Goal: Task Accomplishment & Management: Manage account settings

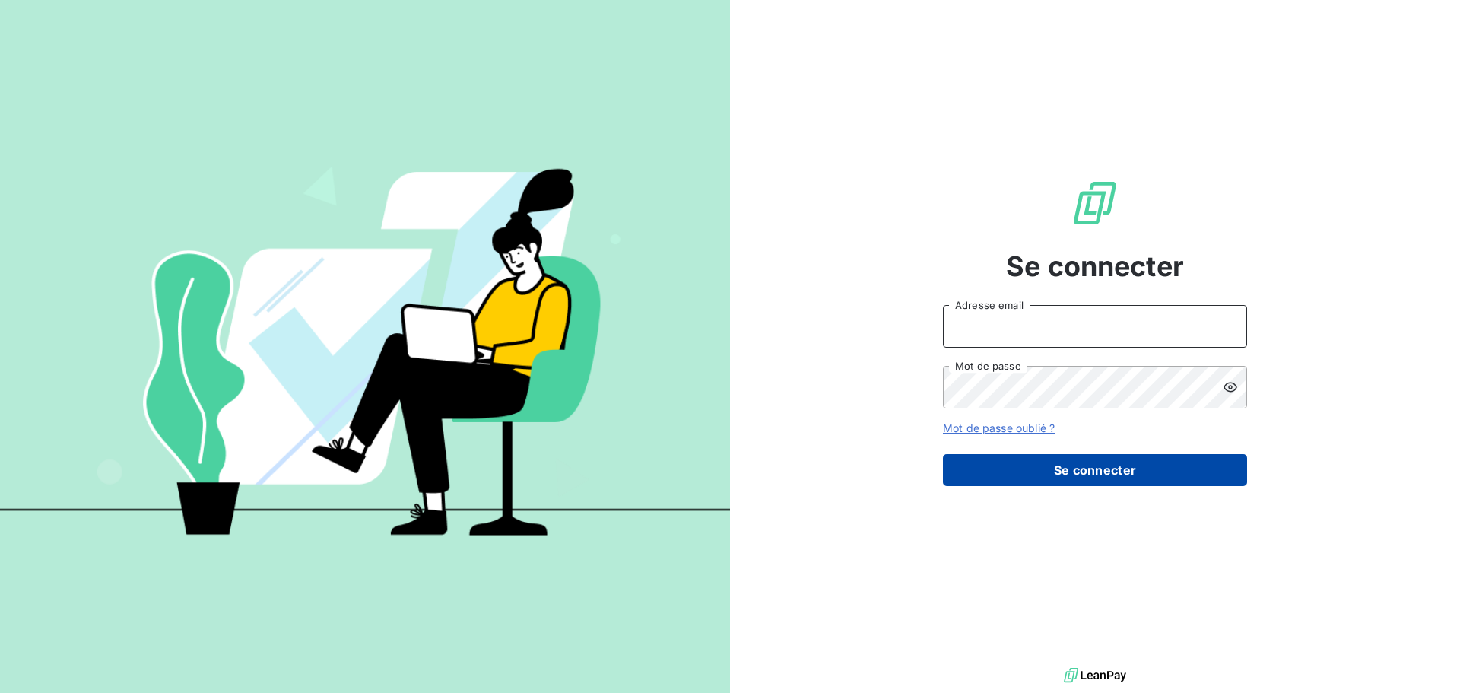
type input "[EMAIL_ADDRESS][PERSON_NAME][DOMAIN_NAME]"
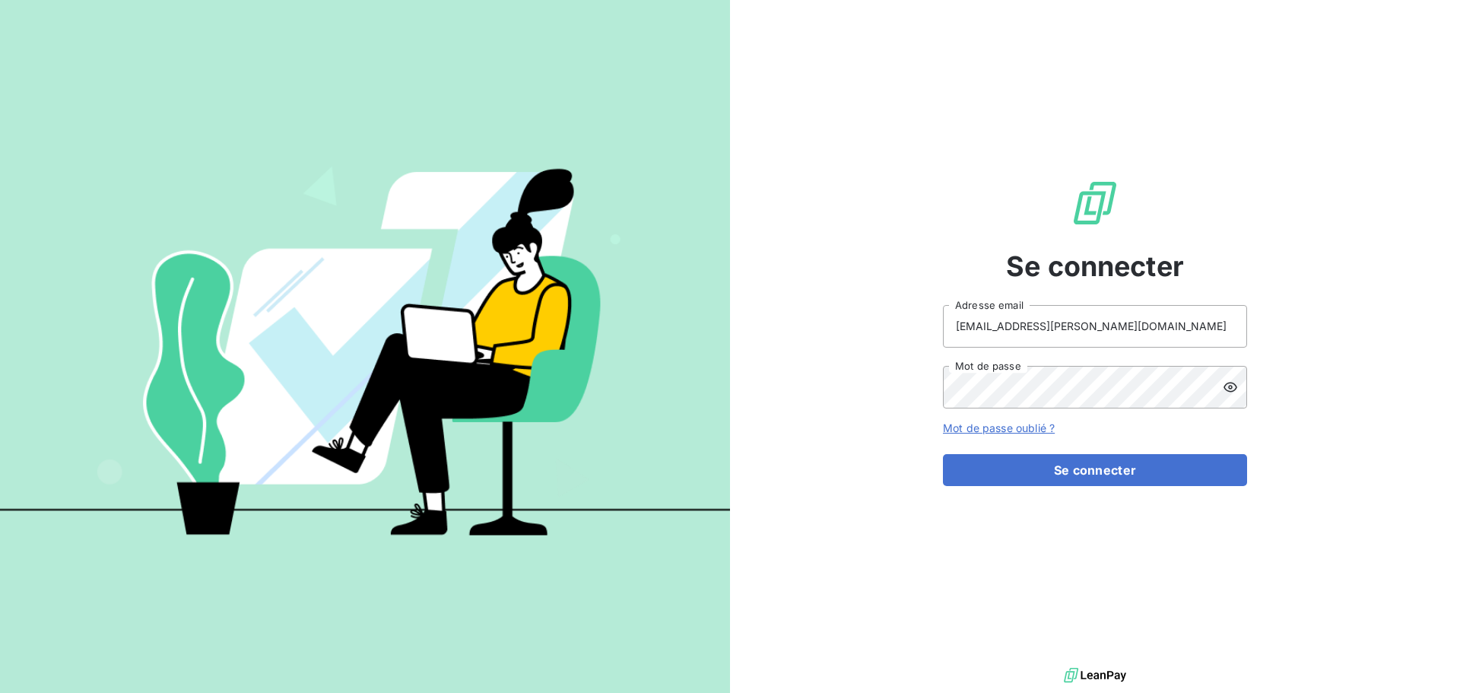
drag, startPoint x: 1078, startPoint y: 467, endPoint x: 1060, endPoint y: 446, distance: 27.5
click at [1079, 467] on button "Se connecter" at bounding box center [1095, 470] width 304 height 32
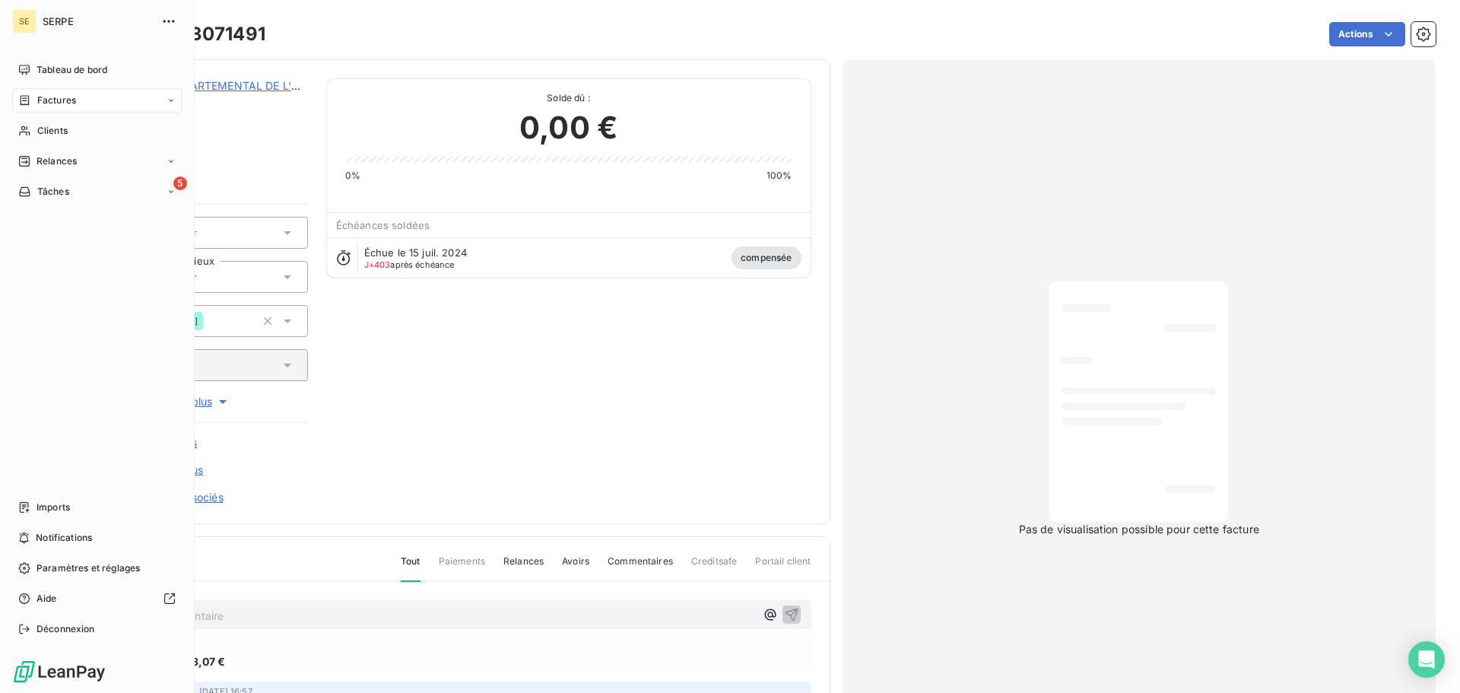
click at [57, 103] on span "Factures" at bounding box center [56, 101] width 39 height 14
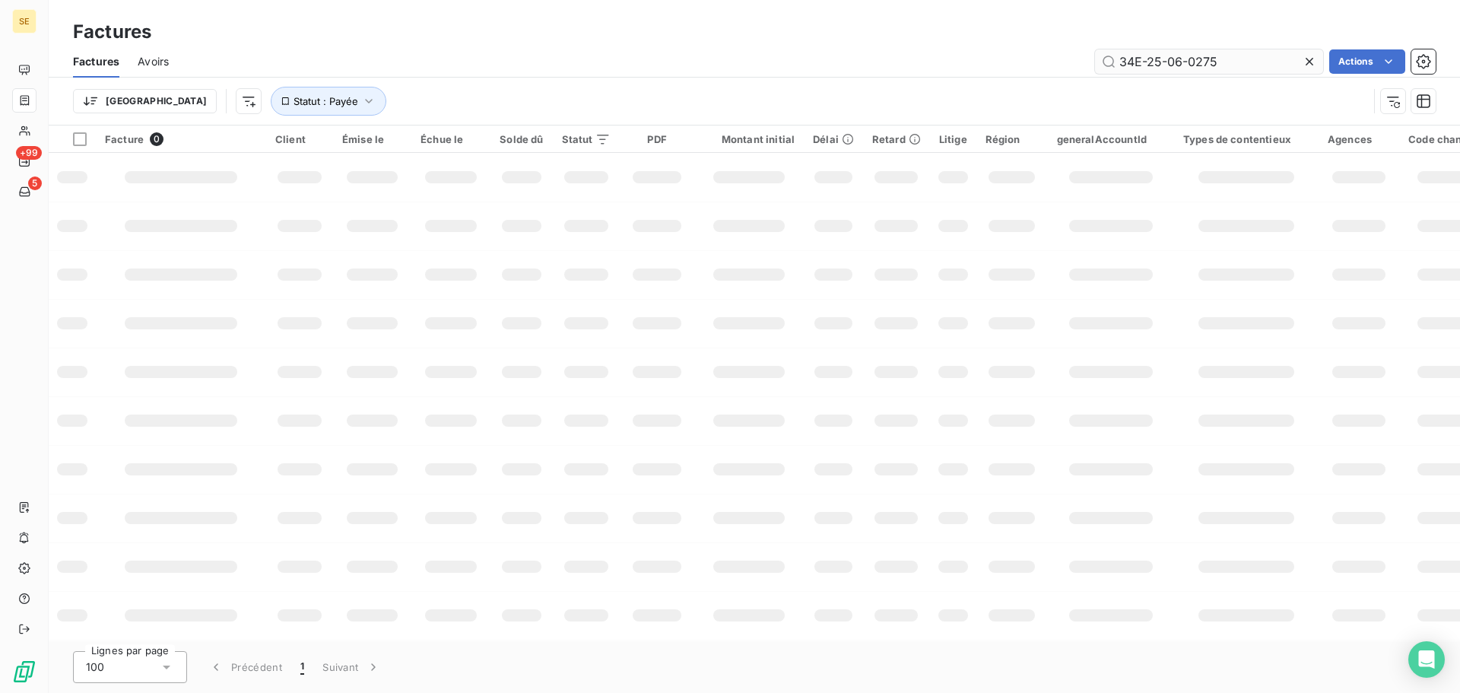
click at [1248, 63] on input "34E-25-06-0275" at bounding box center [1209, 61] width 228 height 24
click at [961, 67] on div "34E-25-06-0251 Actions" at bounding box center [811, 61] width 1248 height 24
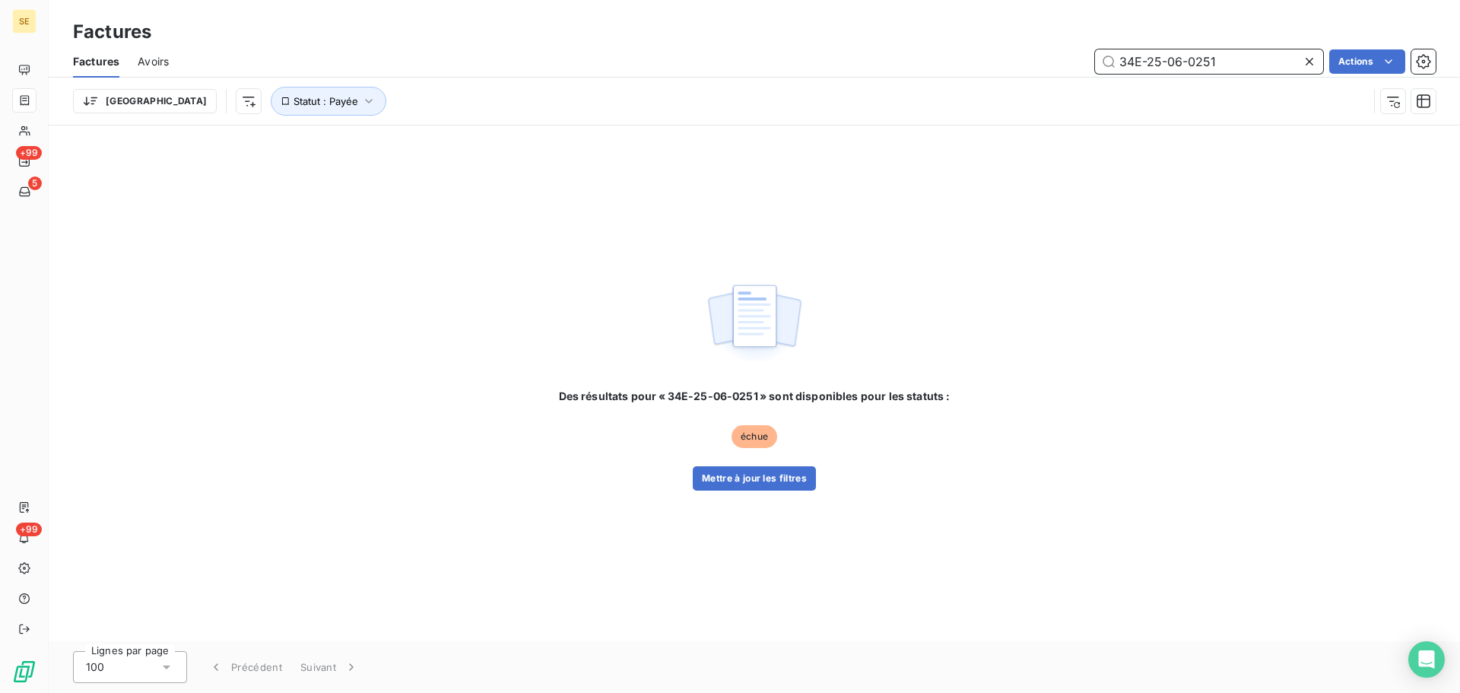
click at [1220, 63] on input "34E-25-06-0251" at bounding box center [1209, 61] width 228 height 24
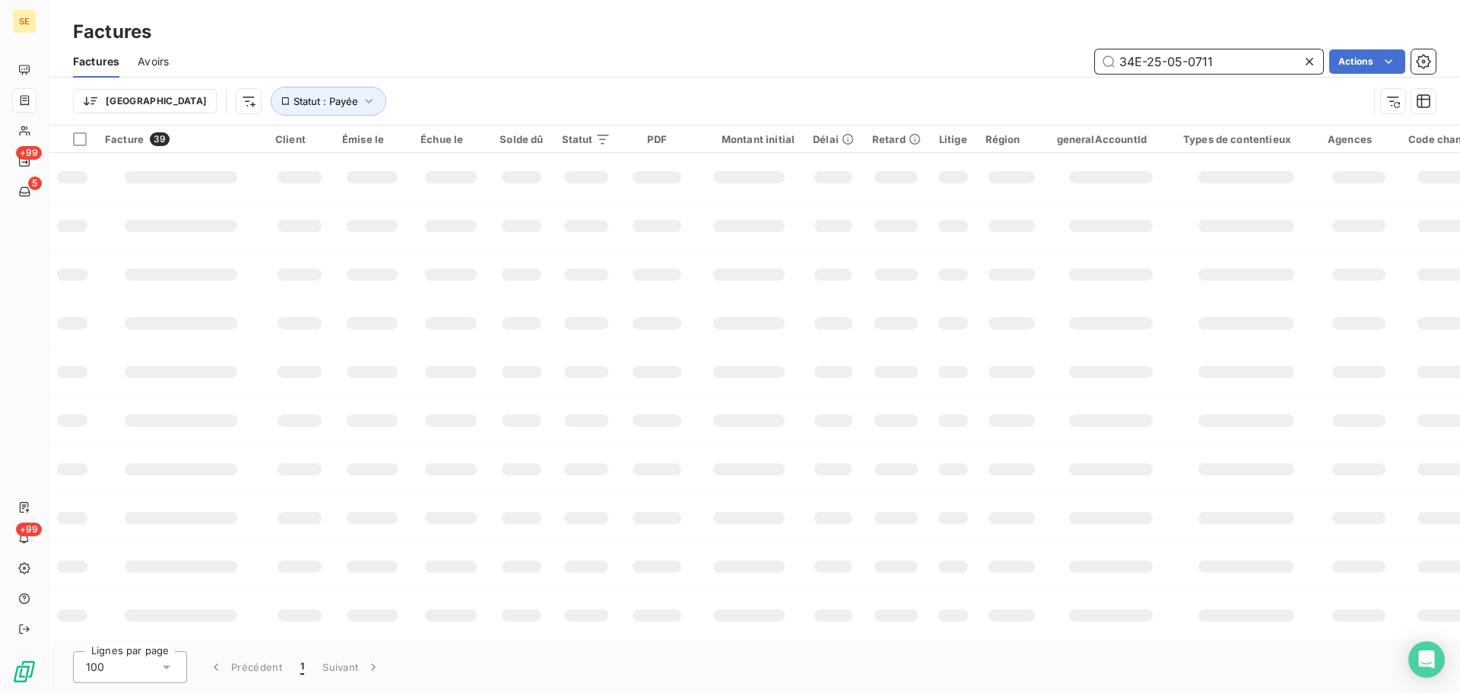
type input "34E-25-05-0711"
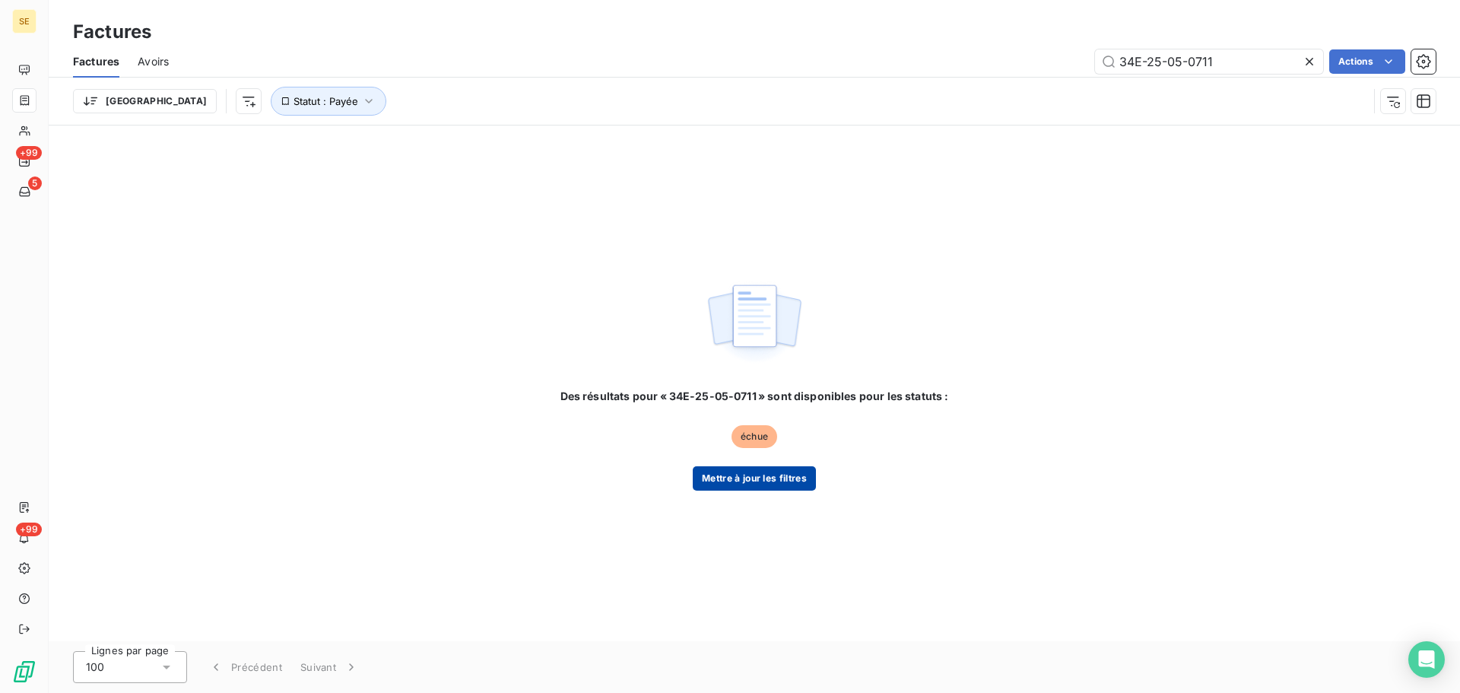
click at [742, 481] on button "Mettre à jour les filtres" at bounding box center [754, 478] width 123 height 24
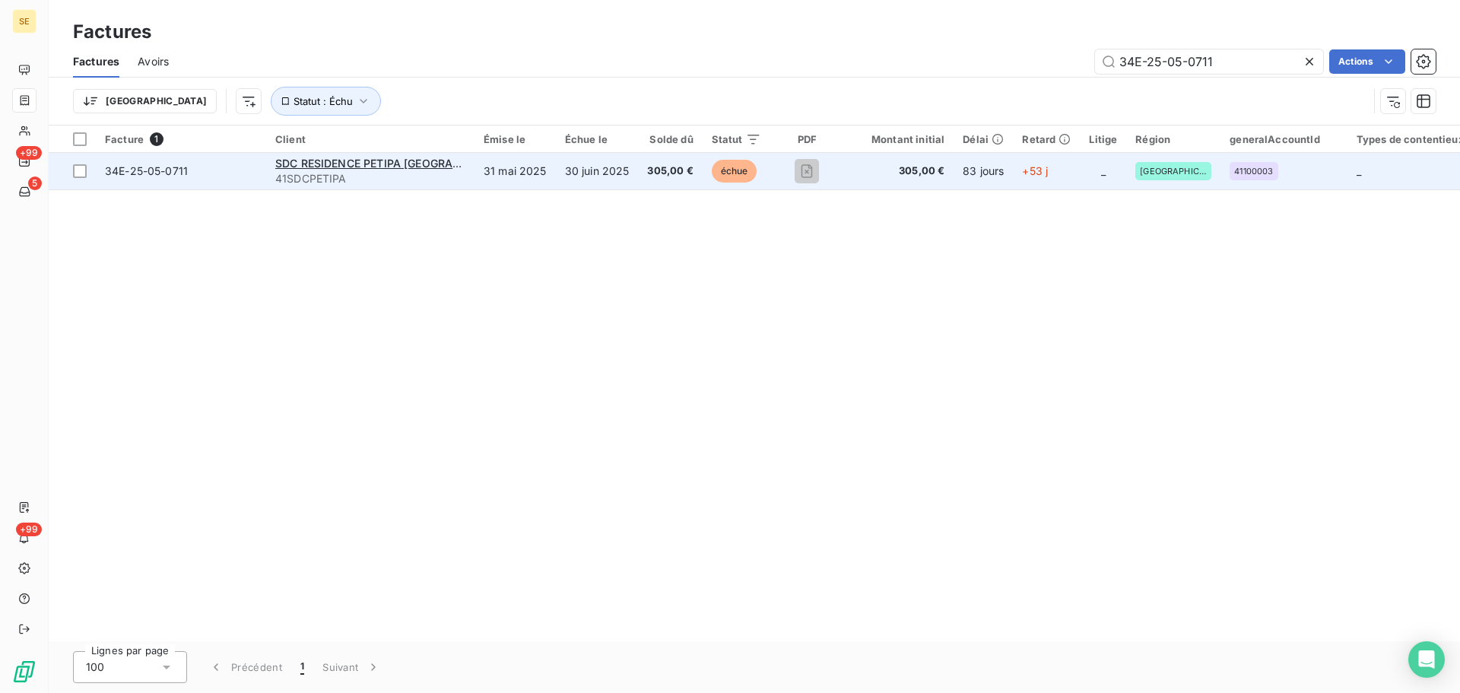
click at [154, 174] on span "34E-25-05-0711" at bounding box center [146, 170] width 83 height 13
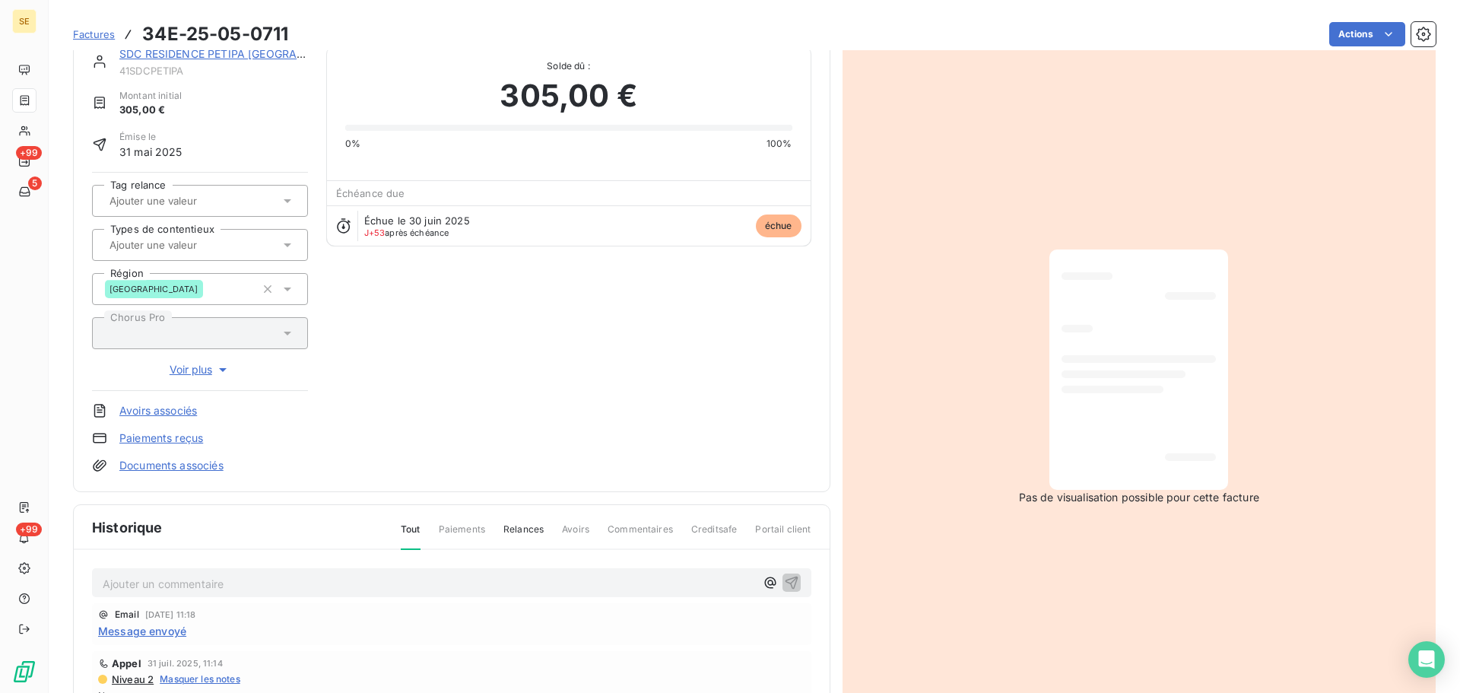
scroll to position [222, 0]
